Goal: Information Seeking & Learning: Learn about a topic

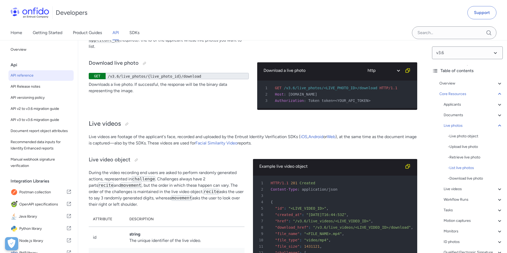
scroll to position [10471, 0]
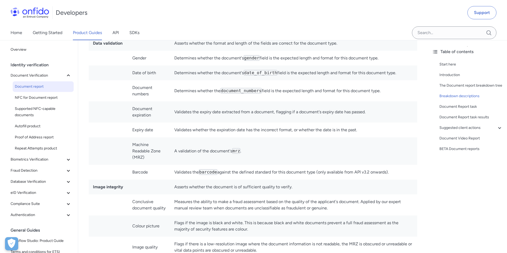
scroll to position [1579, 0]
click at [201, 126] on td "Validates whether the expiration date has the incorrect format, or whether the …" at bounding box center [293, 131] width 247 height 15
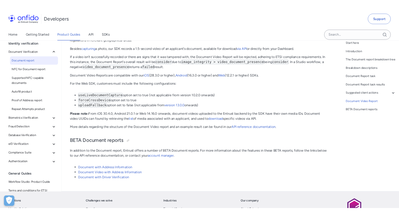
scroll to position [3924, 0]
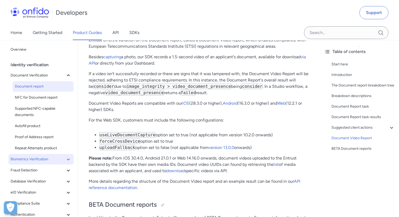
click at [34, 159] on span "Biometrics Verification" at bounding box center [38, 159] width 55 height 6
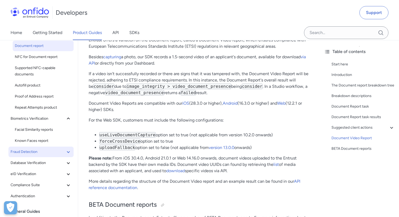
scroll to position [41, 0]
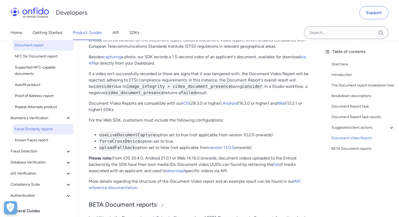
click at [41, 134] on link "Facial Similarity reports" at bounding box center [43, 129] width 61 height 11
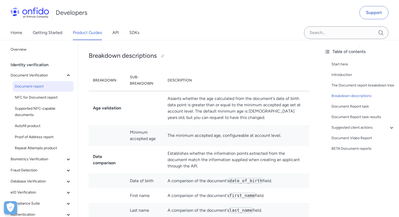
scroll to position [1156, 0]
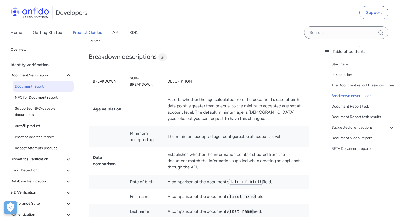
click at [164, 57] on div at bounding box center [163, 57] width 4 height 4
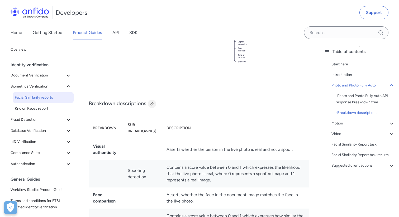
scroll to position [352, 0]
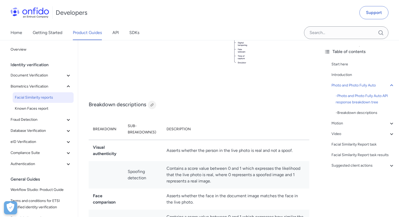
click at [152, 107] on div at bounding box center [152, 105] width 4 height 4
